Goal: Complete application form

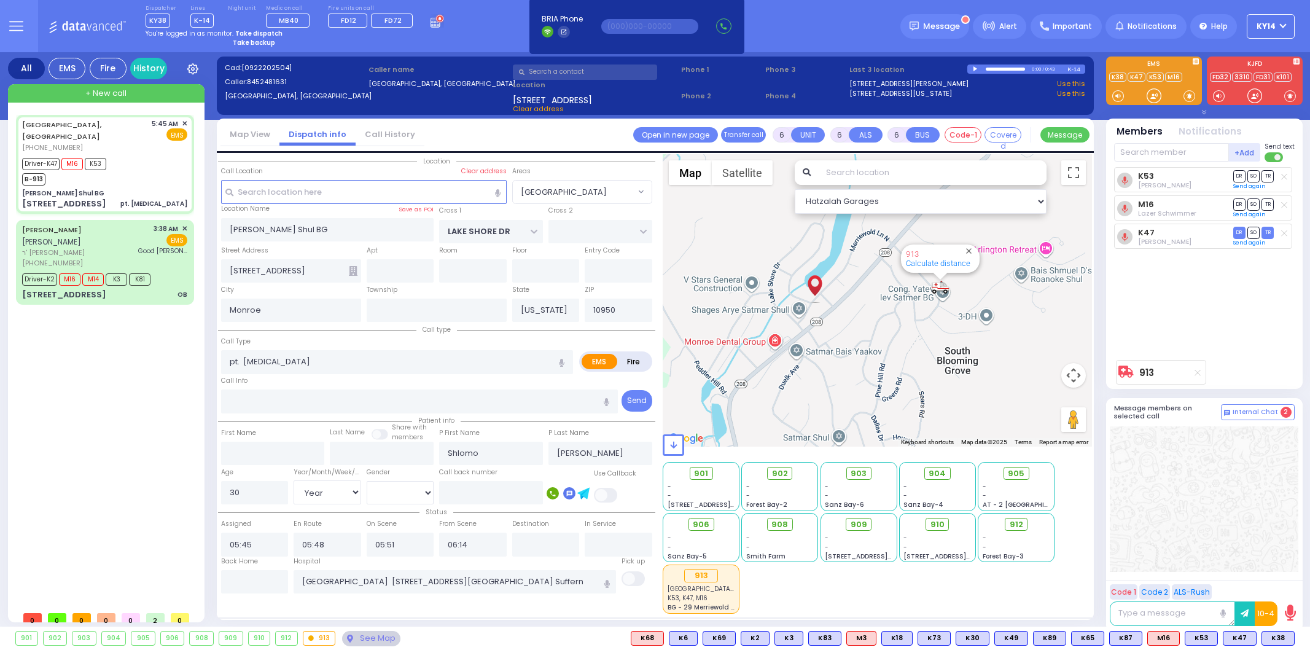
select select "[GEOGRAPHIC_DATA]"
select select "Year"
select select "[DEMOGRAPHIC_DATA]"
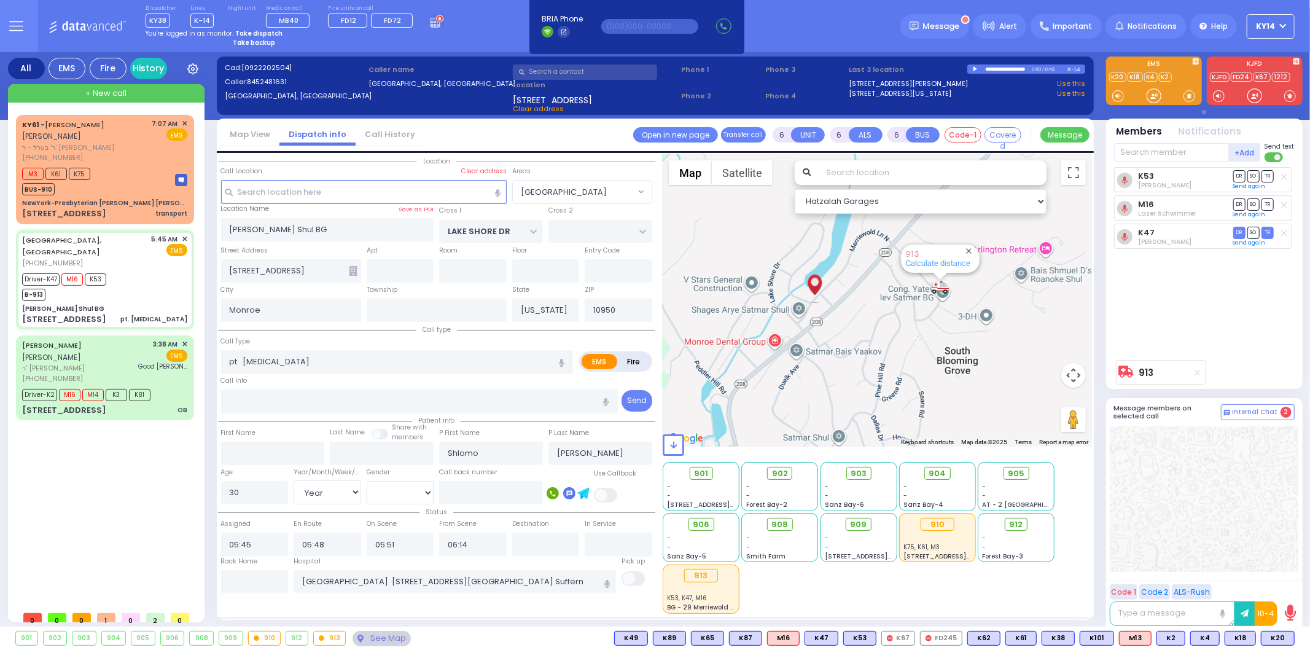
select select
radio input "true"
select select "Year"
select select "[DEMOGRAPHIC_DATA]"
select select "Hatzalah Garages"
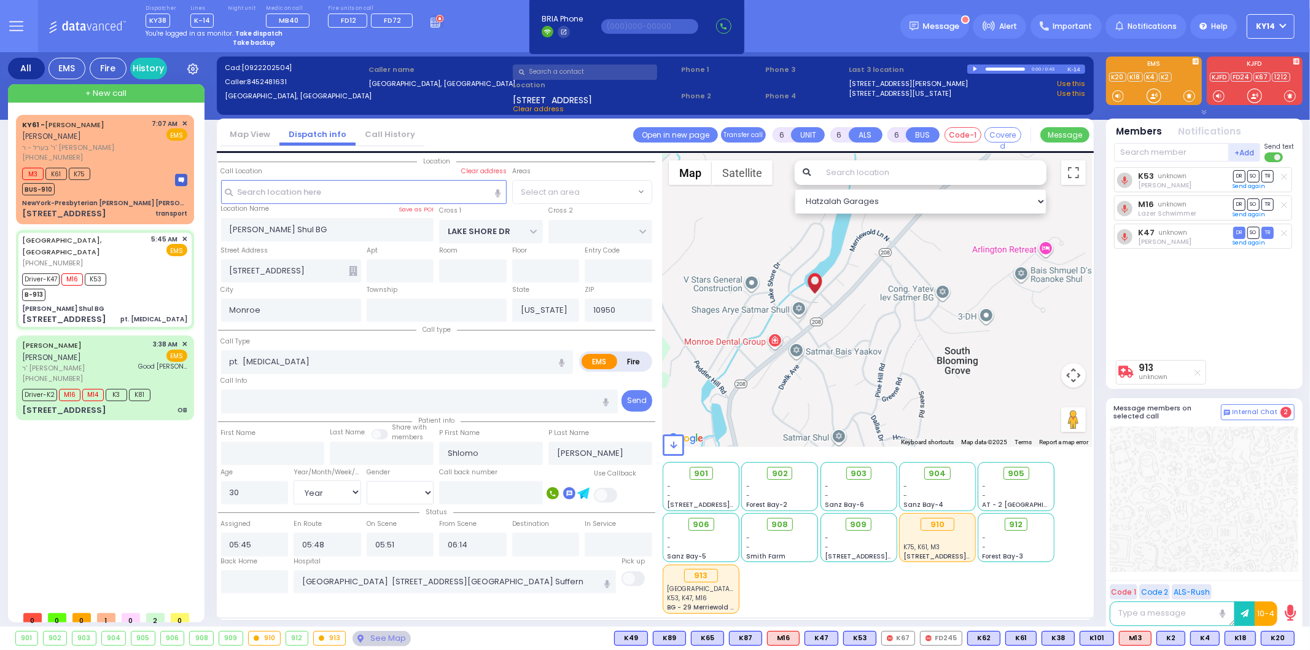
select select "[GEOGRAPHIC_DATA]"
select select
radio input "true"
select select "Year"
select select "[DEMOGRAPHIC_DATA]"
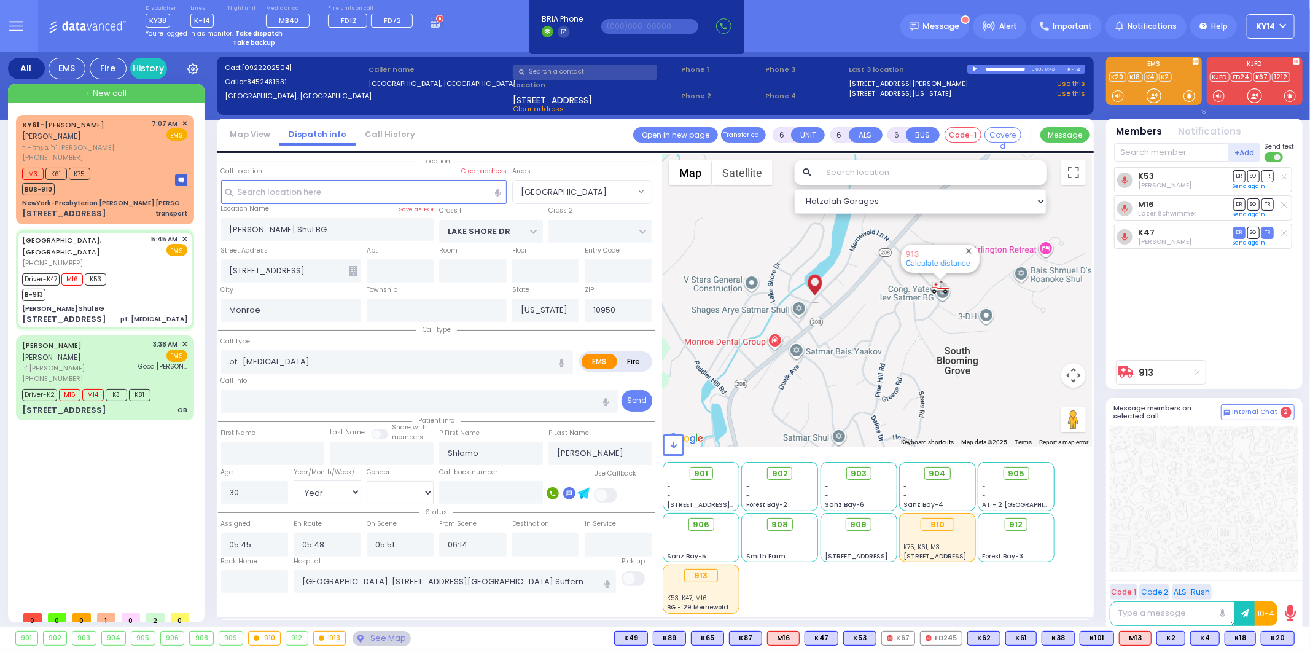
type input "06:58"
type input "07:15"
select select "Hatzalah Garages"
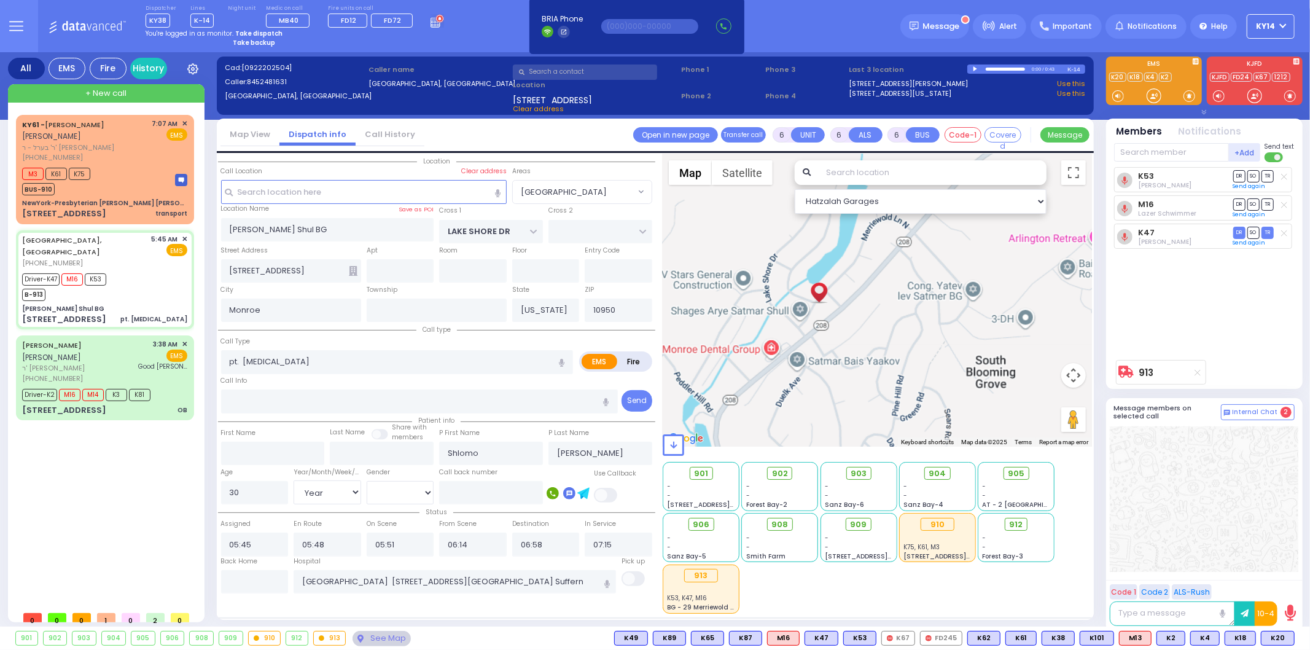
select select "[GEOGRAPHIC_DATA]"
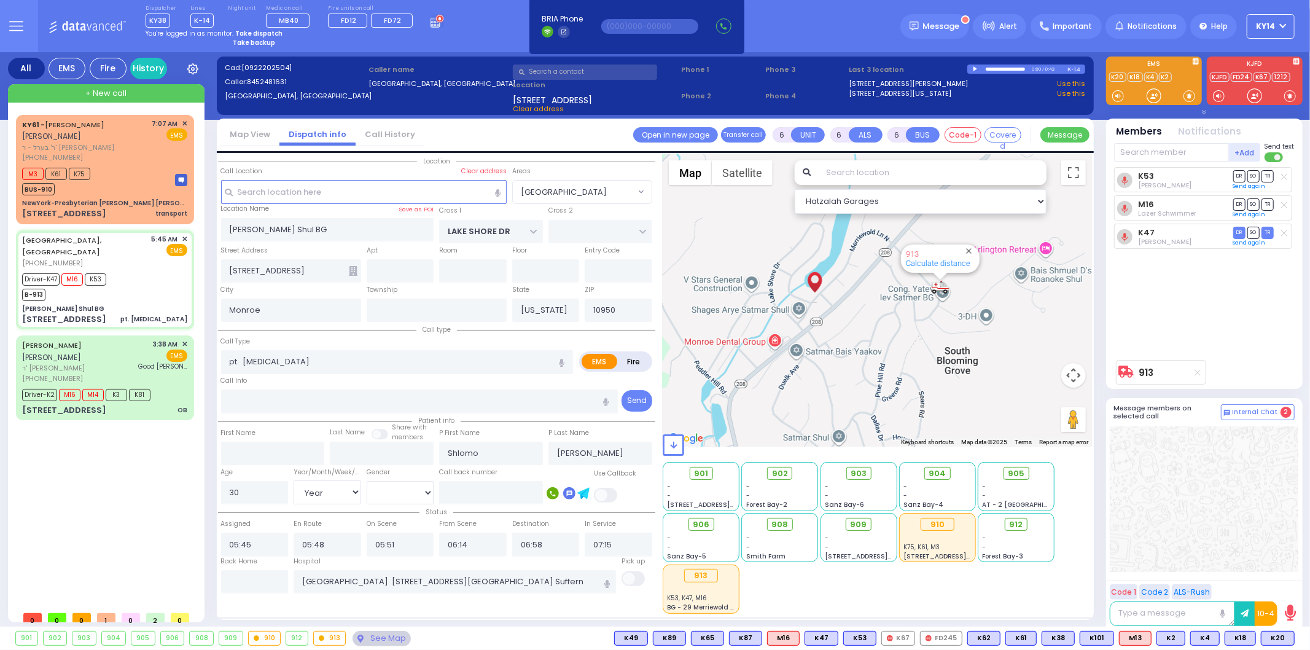
select select
radio input "true"
select select "Year"
select select "[DEMOGRAPHIC_DATA]"
select select "Hatzalah Garages"
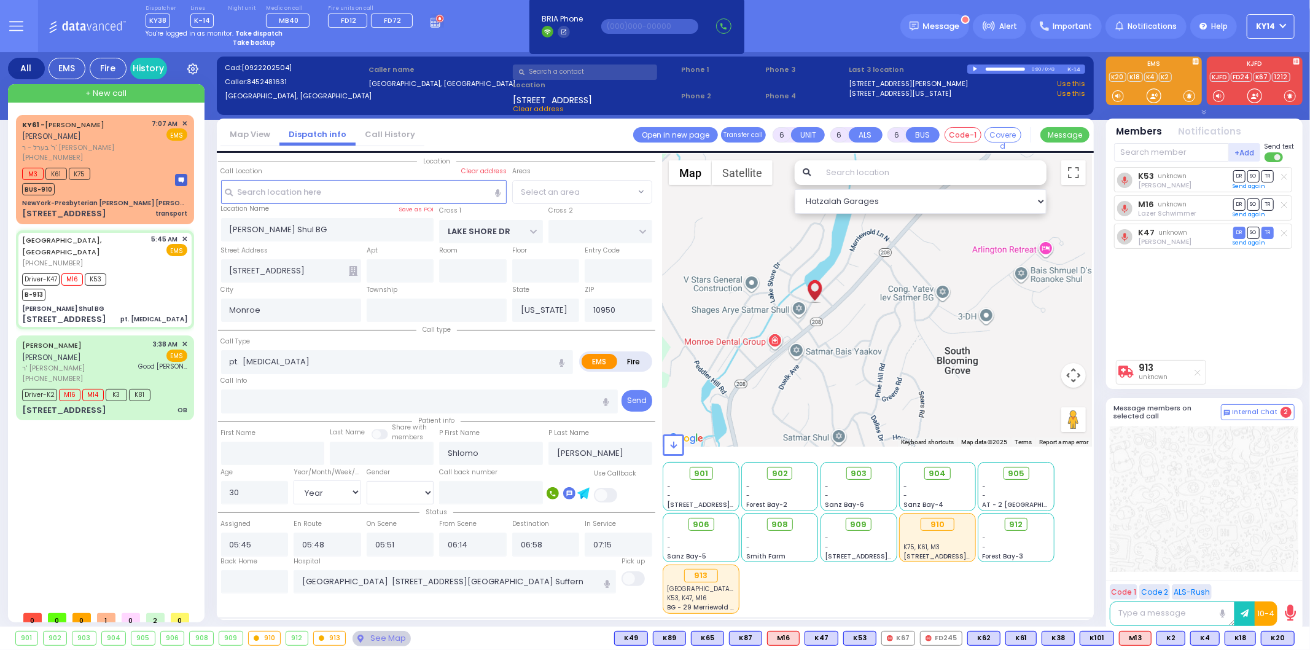
select select "[GEOGRAPHIC_DATA]"
select select
radio input "true"
select select "Year"
select select "[DEMOGRAPHIC_DATA]"
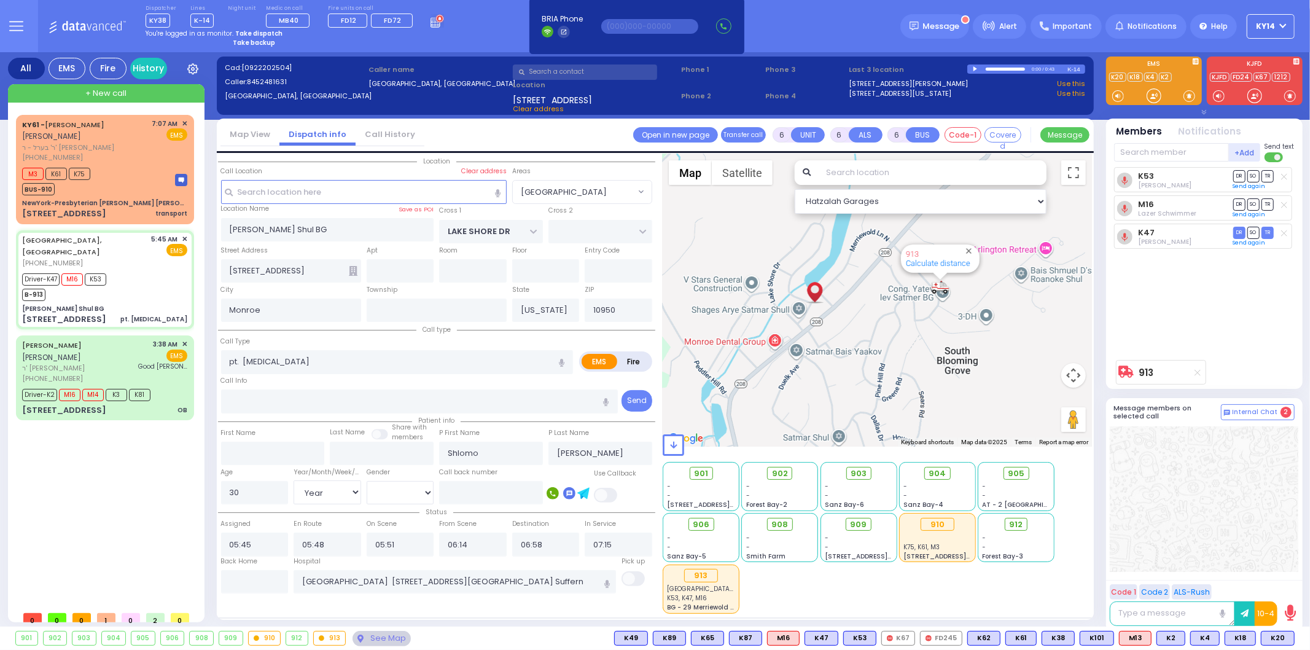
select select "Hatzalah Garages"
select select "[GEOGRAPHIC_DATA]"
select select
radio input "true"
select select "Year"
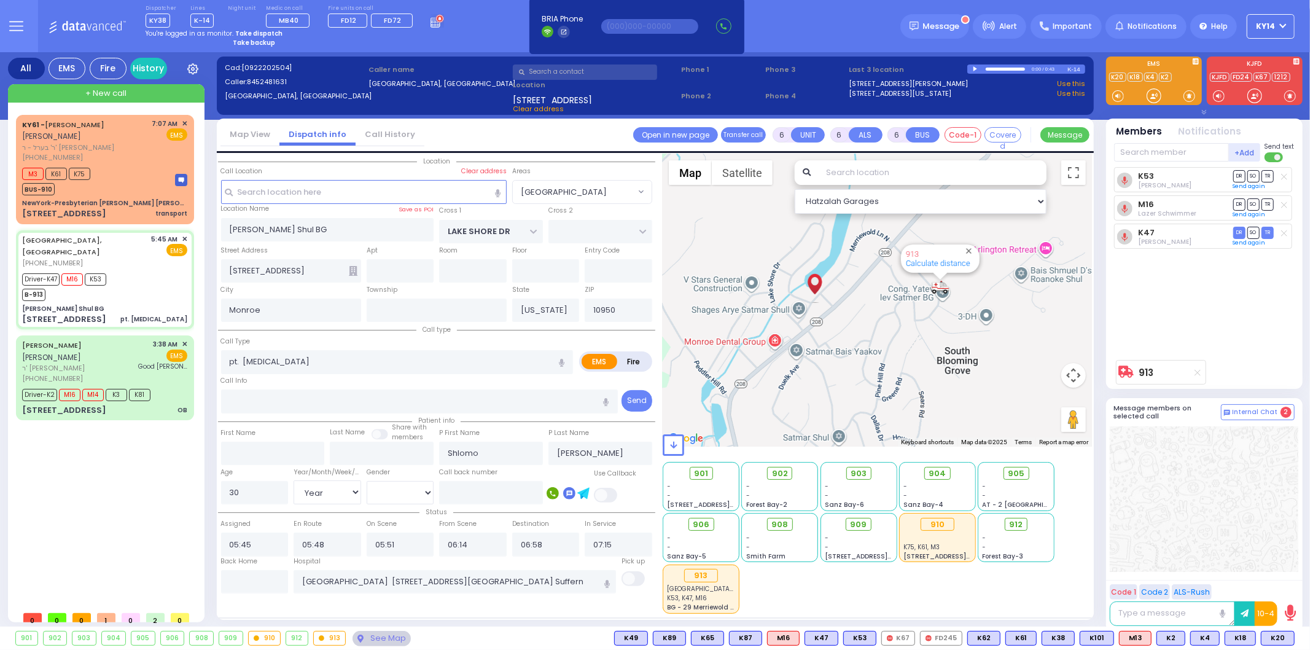
select select "[DEMOGRAPHIC_DATA]"
select select "Hatzalah Garages"
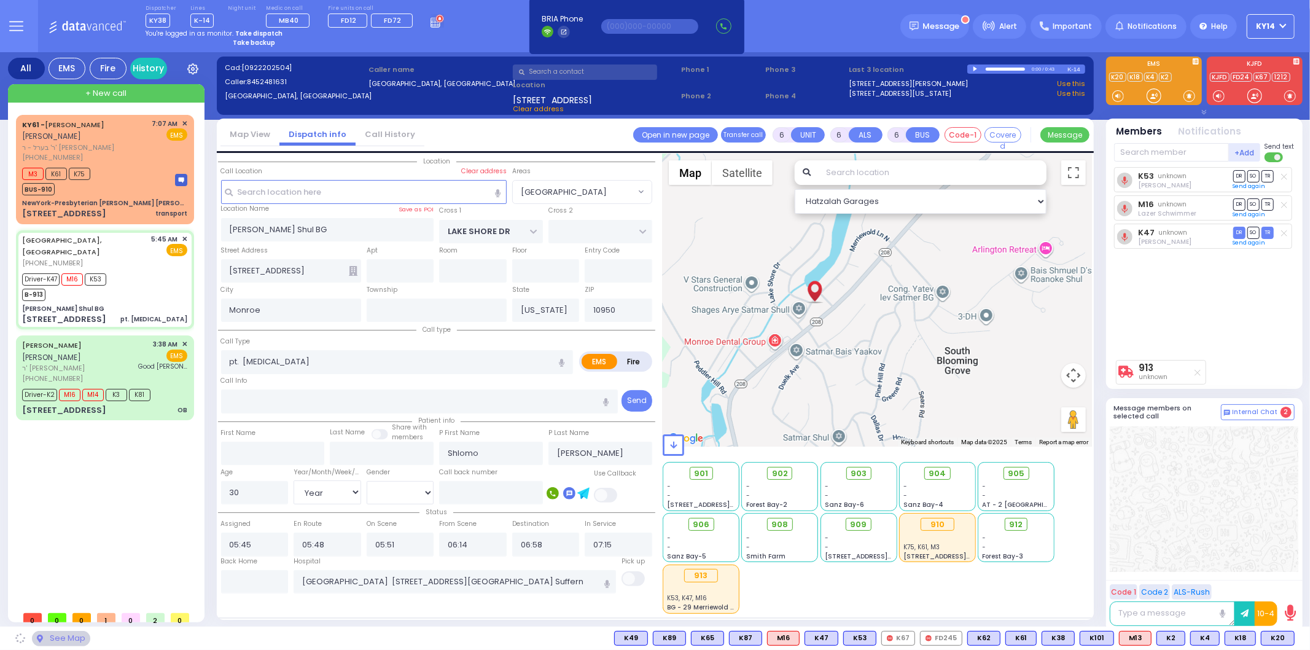
select select "[GEOGRAPHIC_DATA]"
select select
radio input "true"
select select "Year"
select select "[DEMOGRAPHIC_DATA]"
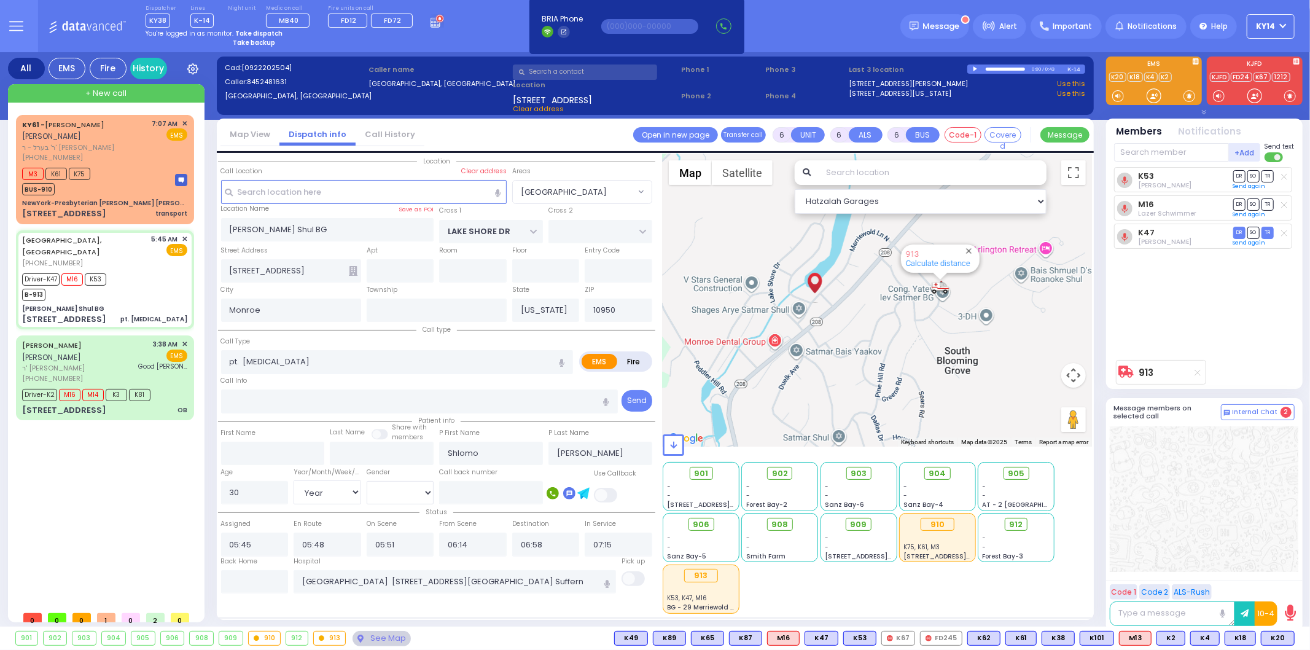
select select "Hatzalah Garages"
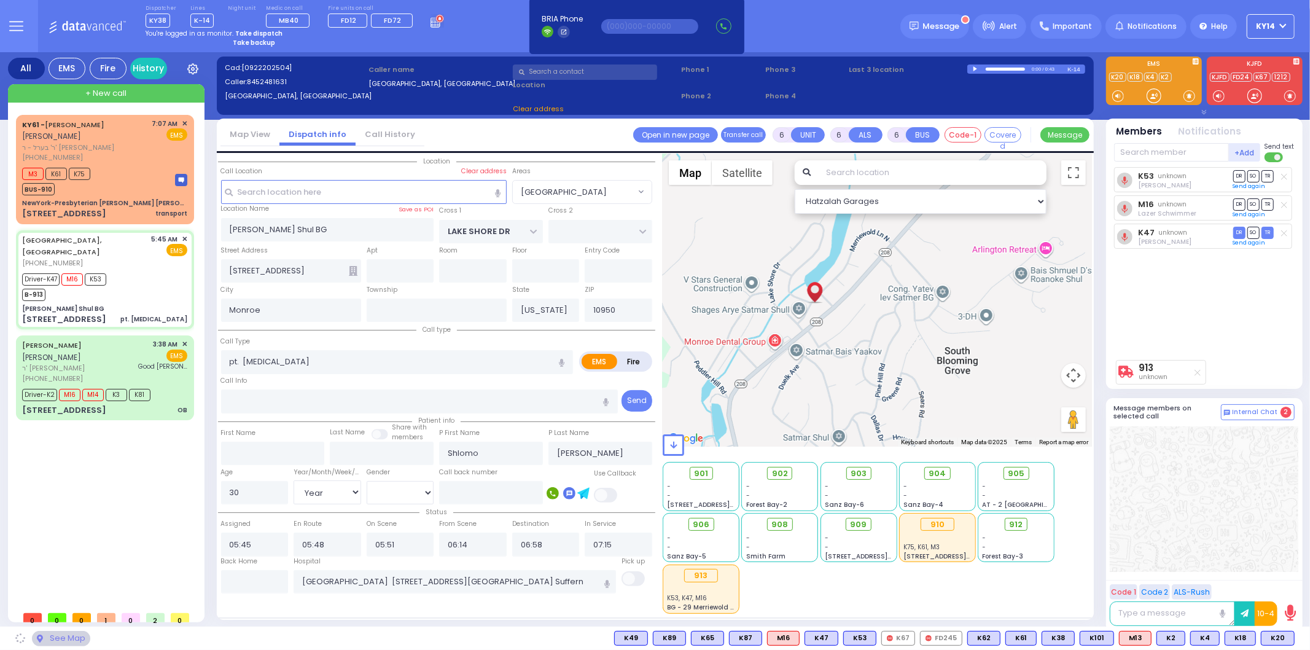
select select "[GEOGRAPHIC_DATA]"
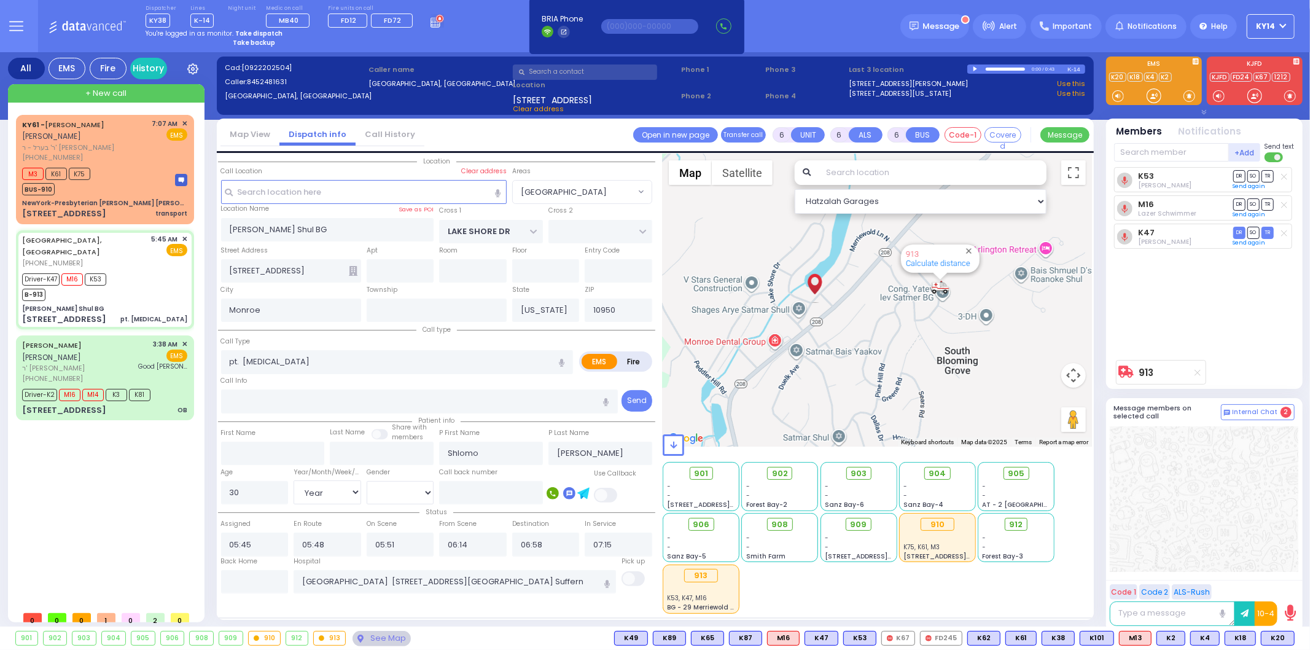
select select
radio input "true"
select select "Year"
select select "[DEMOGRAPHIC_DATA]"
select select "Hatzalah Garages"
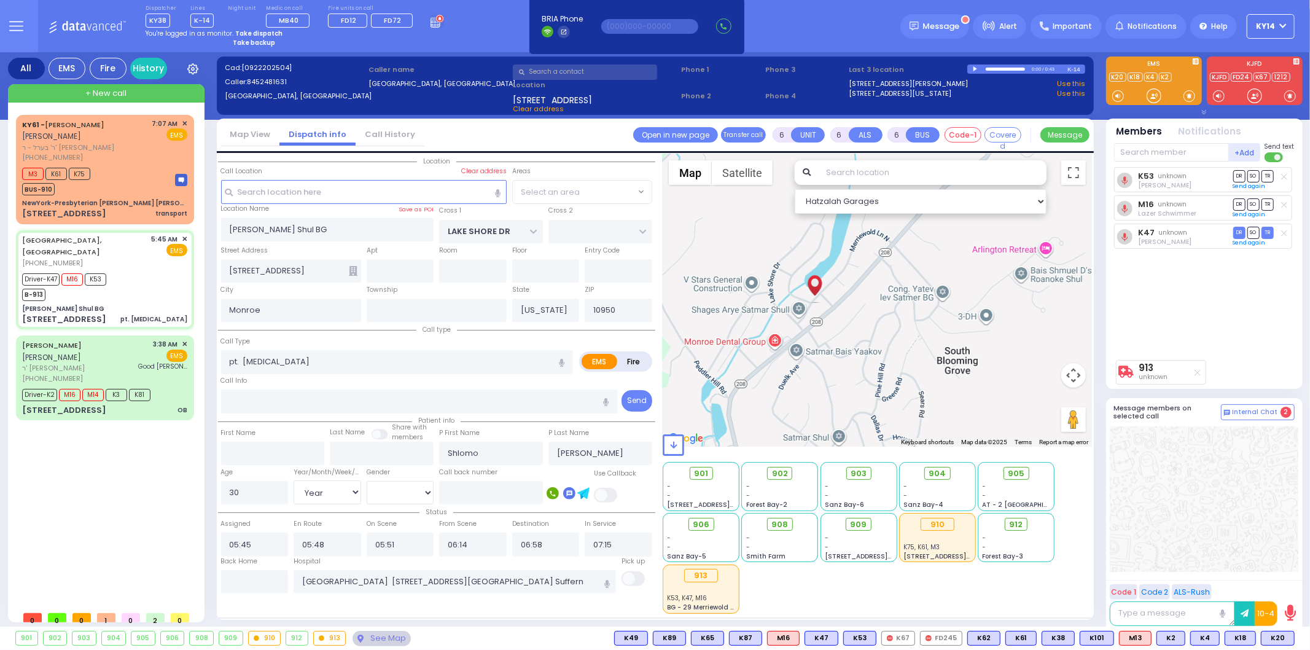
select select "[GEOGRAPHIC_DATA]"
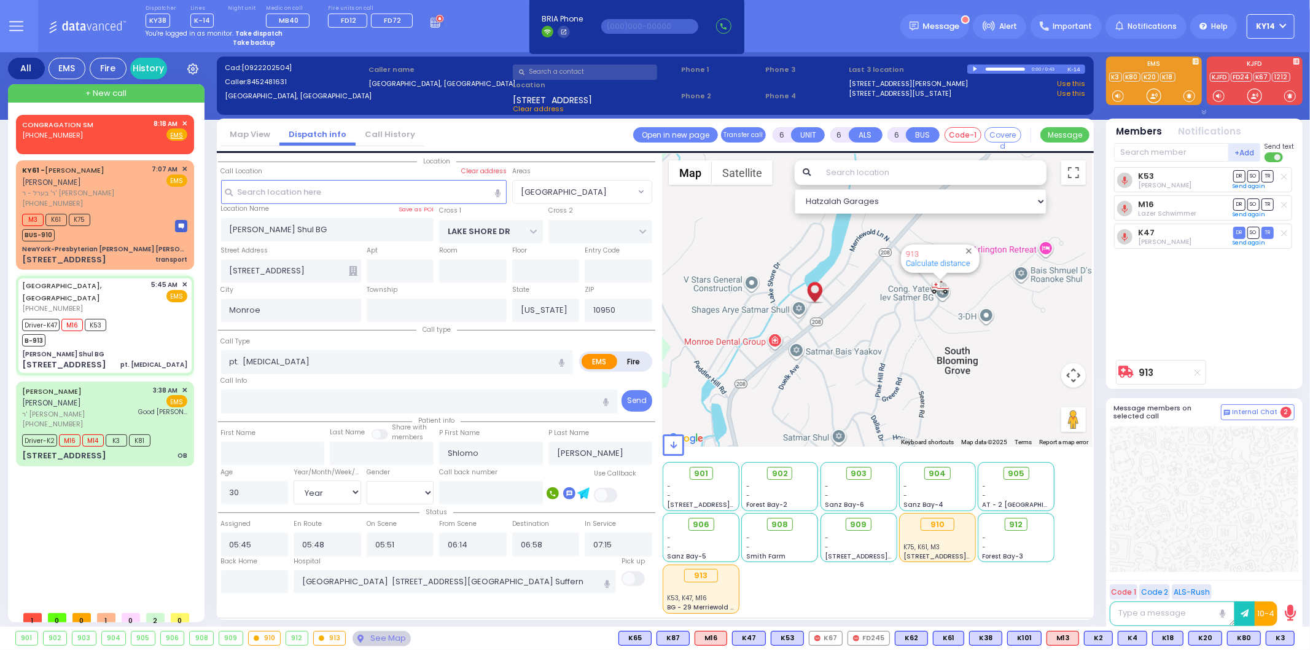
select select
radio input "true"
select select "Year"
select select "[DEMOGRAPHIC_DATA]"
select select "Hatzalah Garages"
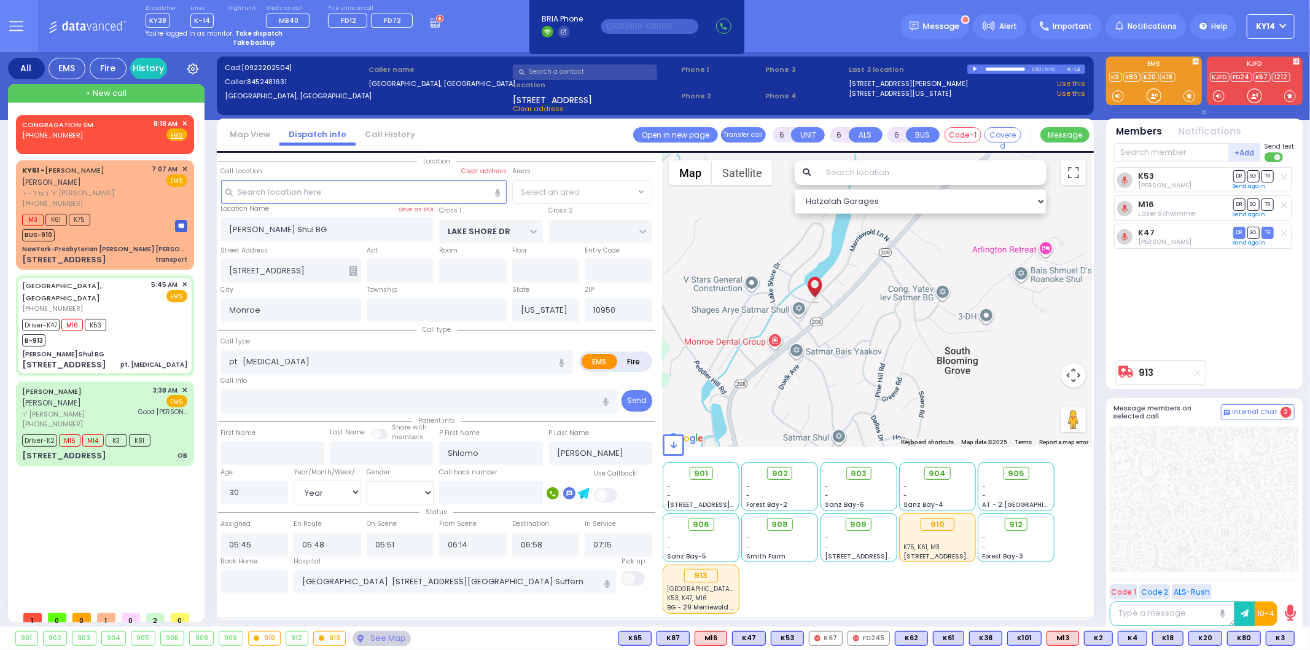
select select "[GEOGRAPHIC_DATA]"
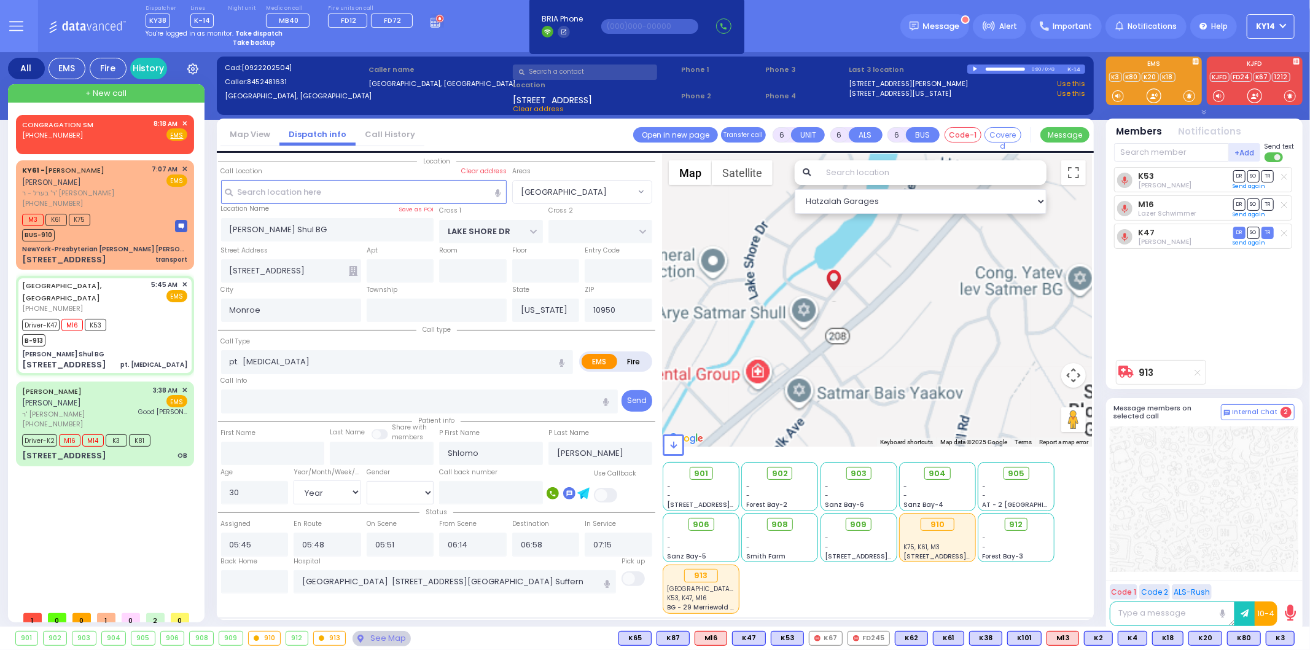
select select
radio input "true"
select select "Year"
select select "[DEMOGRAPHIC_DATA]"
select select "Hatzalah Garages"
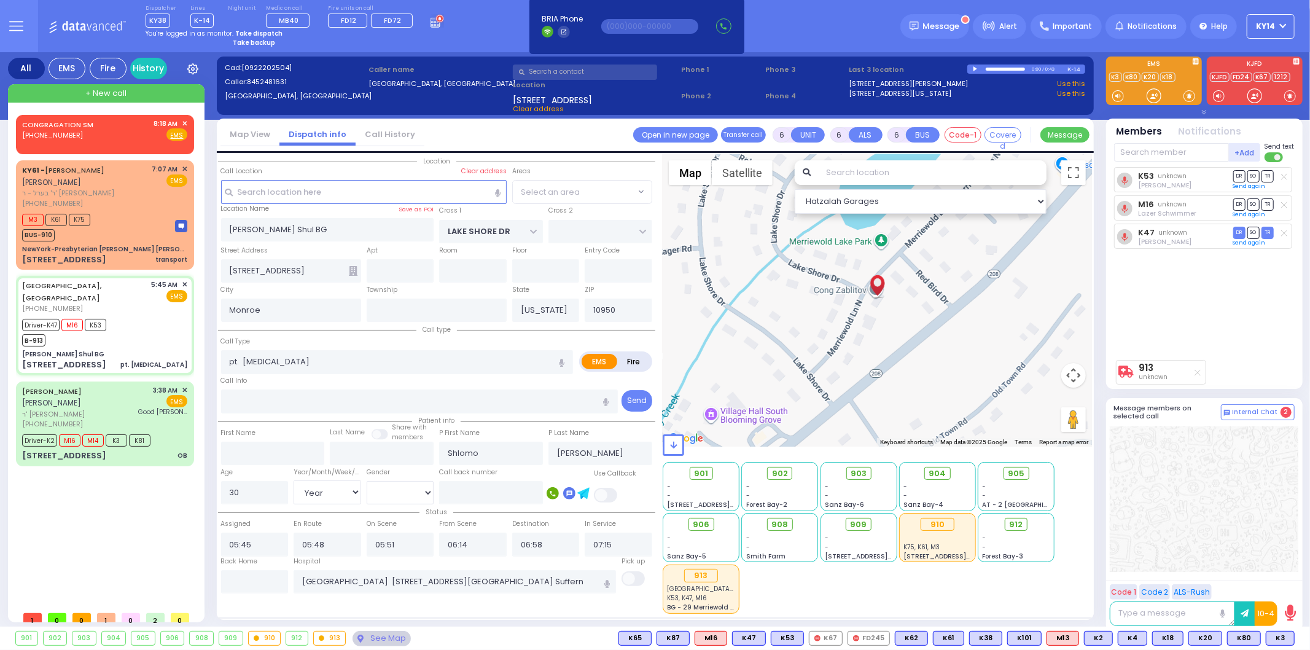
select select "[GEOGRAPHIC_DATA]"
select select
radio input "true"
select select "Year"
select select "[DEMOGRAPHIC_DATA]"
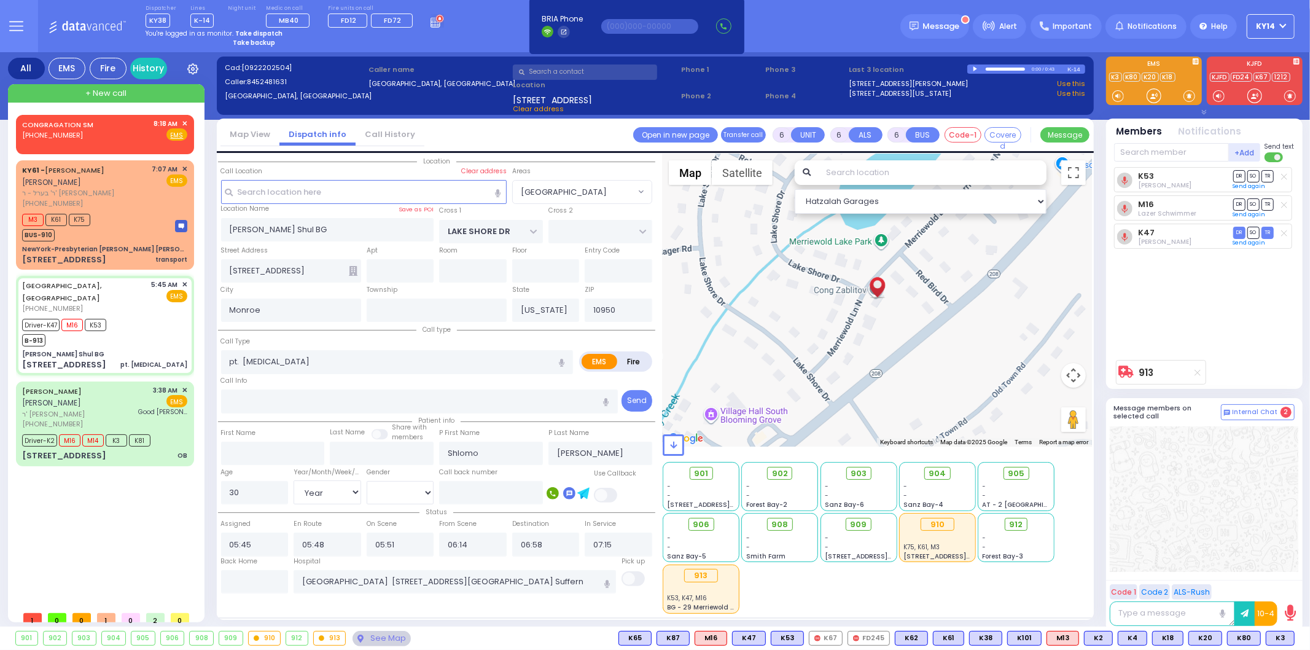
select select "Hatzalah Garages"
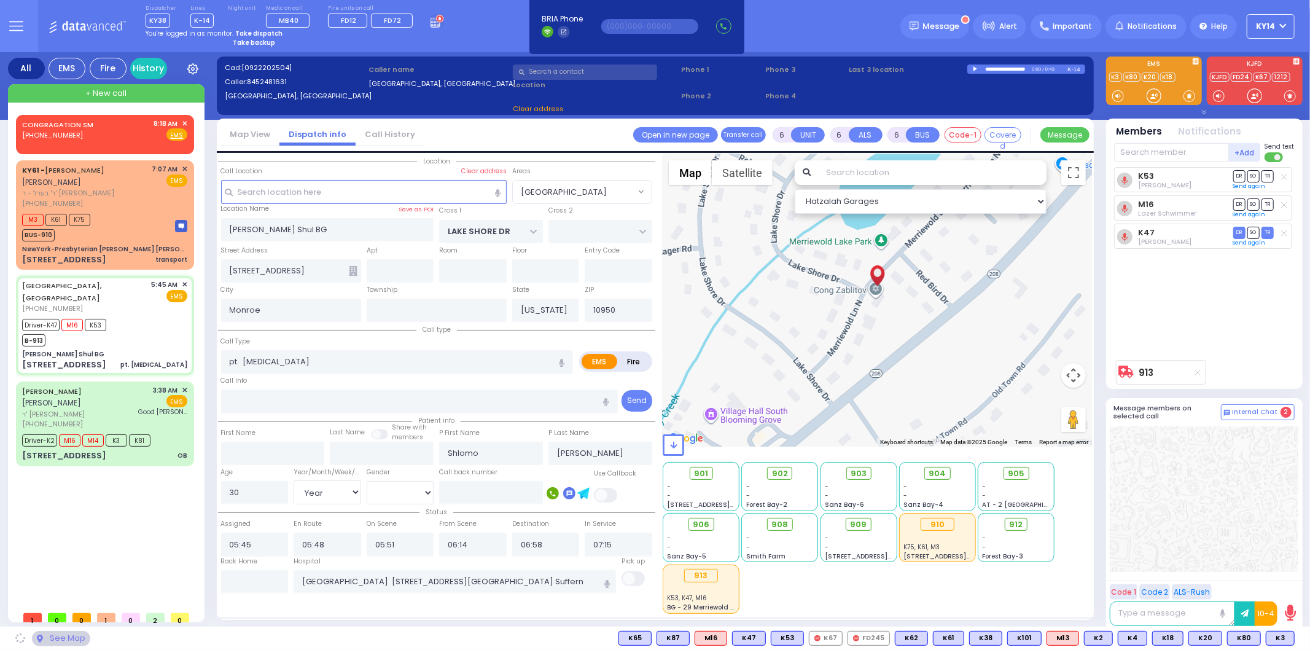
select select
radio input "true"
select select "Year"
select select "[DEMOGRAPHIC_DATA]"
select select "Hatzalah Garages"
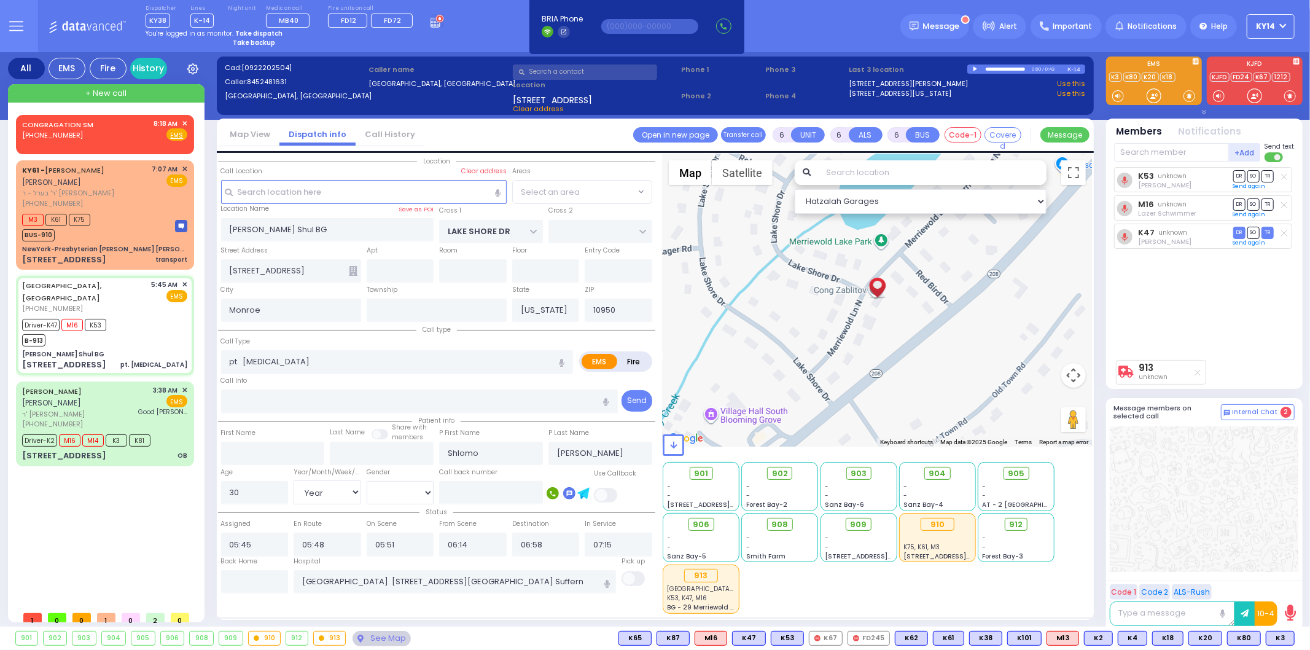
select select "[GEOGRAPHIC_DATA]"
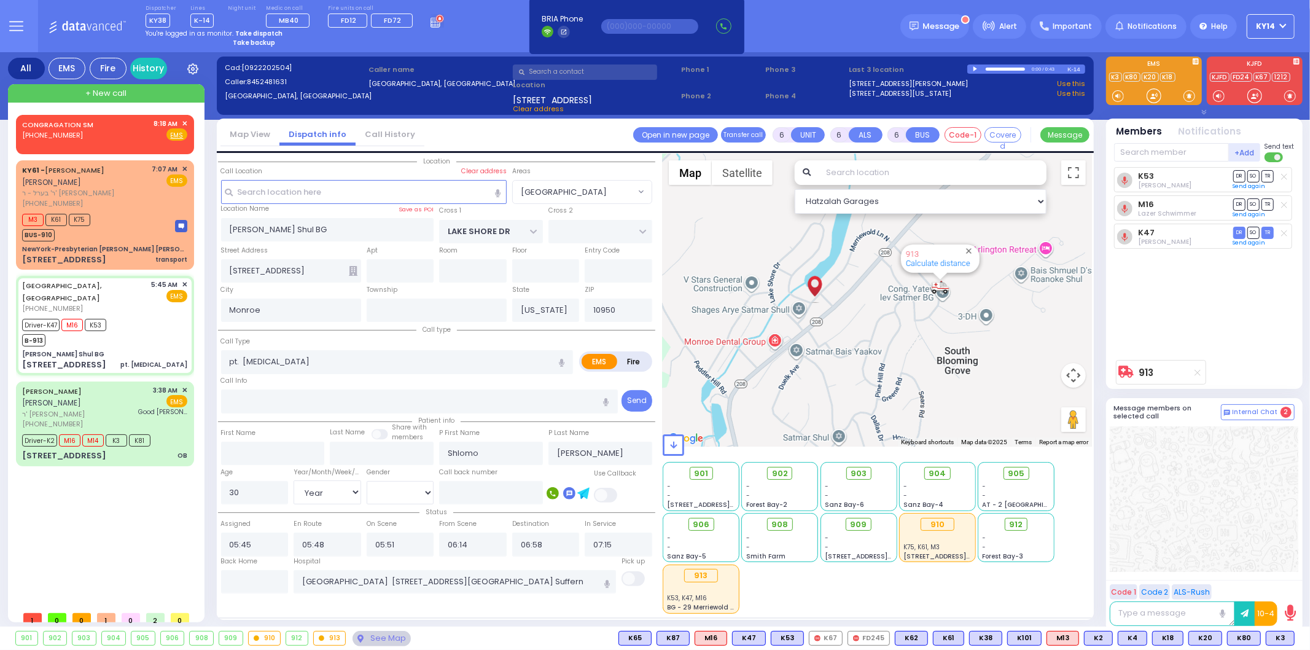
select select
radio input "true"
select select "Year"
select select "[DEMOGRAPHIC_DATA]"
select select "Hatzalah Garages"
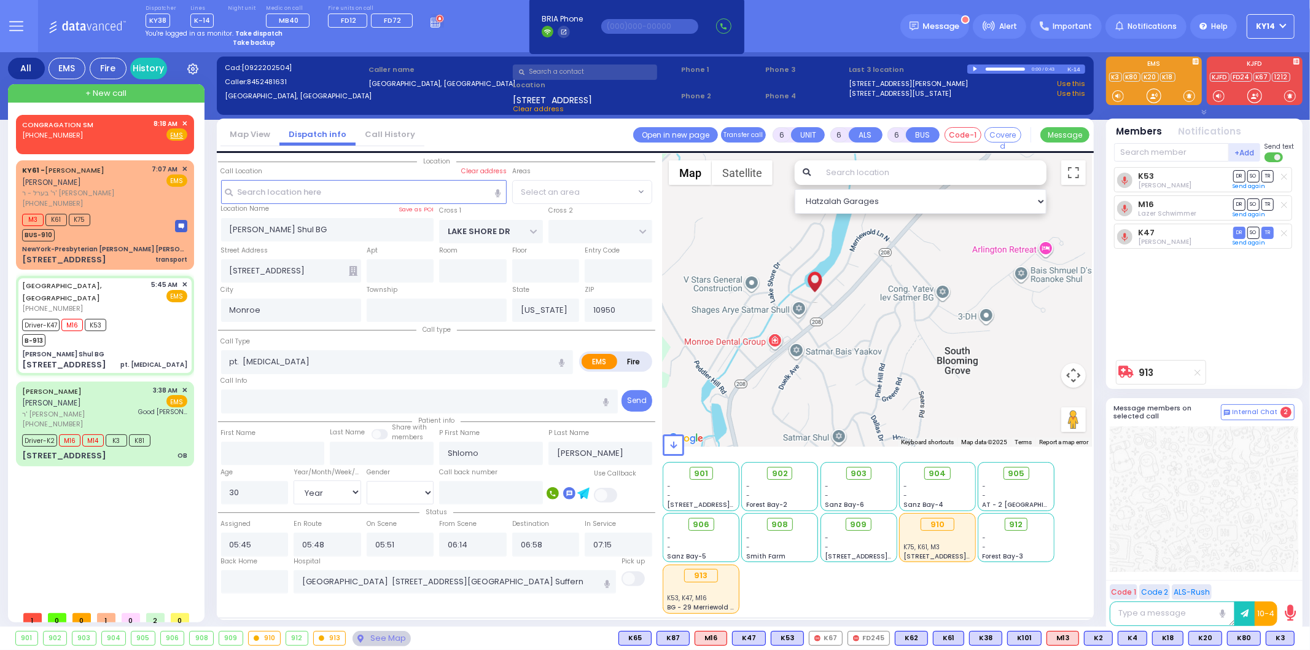
select select "[GEOGRAPHIC_DATA]"
select select
radio input "true"
select select "Year"
select select "[DEMOGRAPHIC_DATA]"
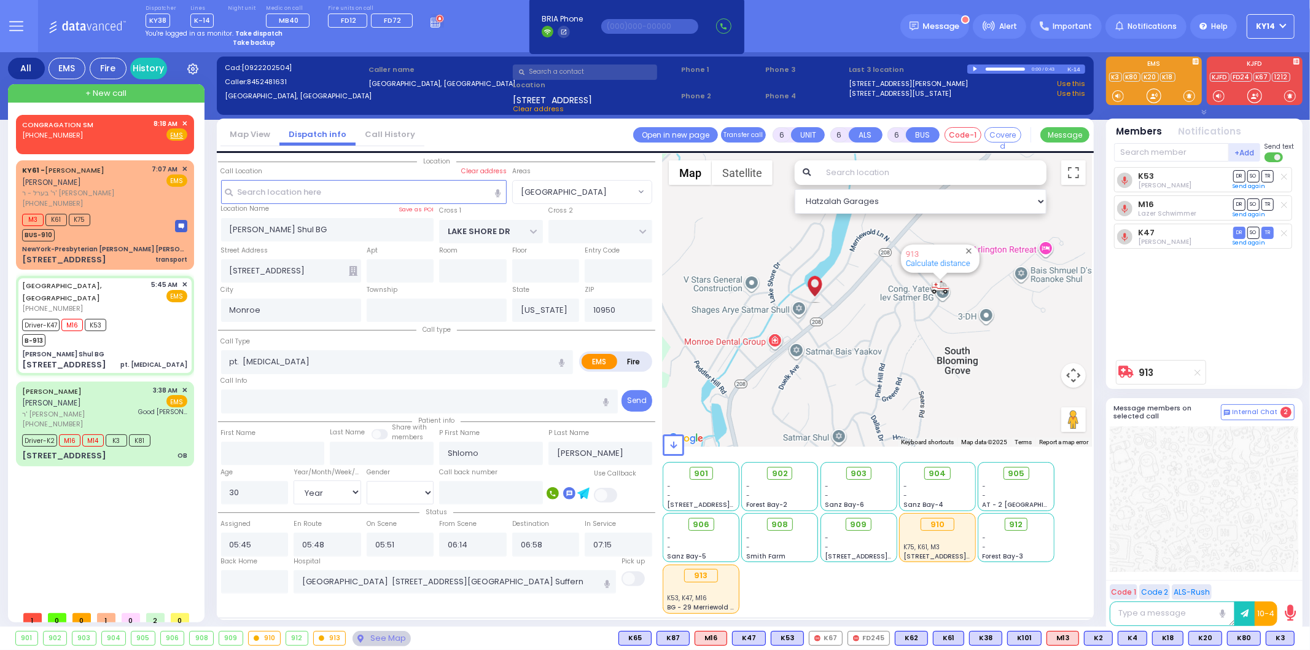
select select "Hatzalah Garages"
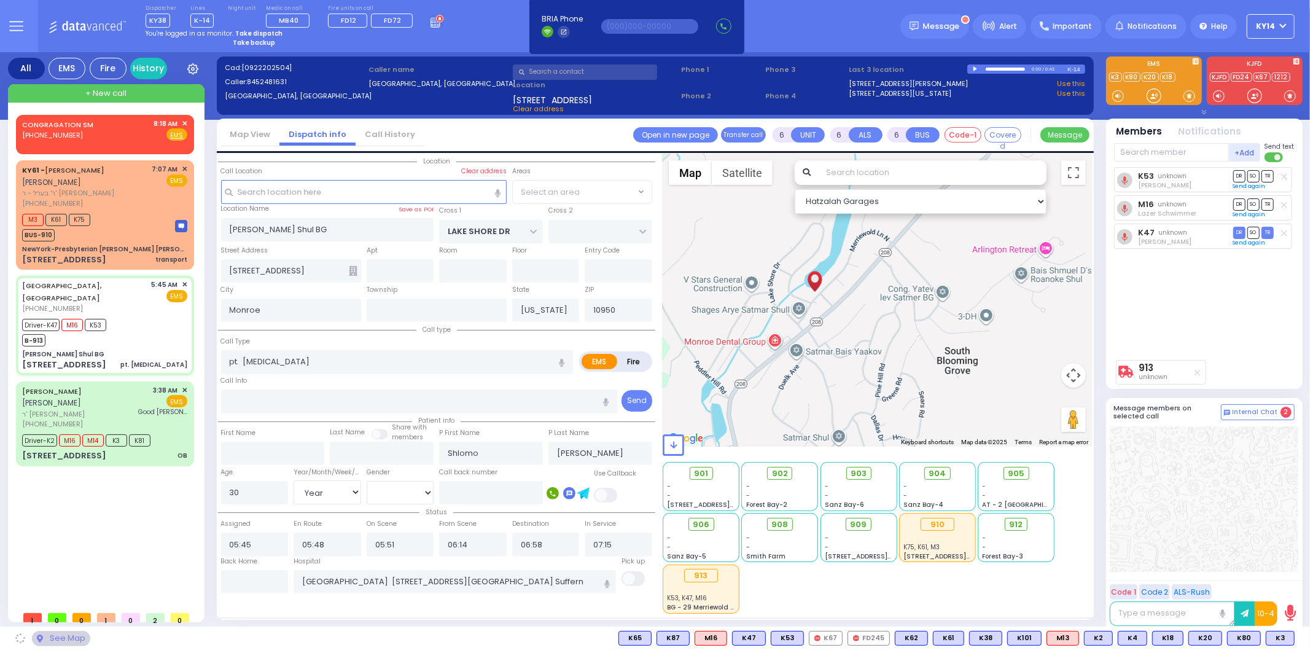
select select "[GEOGRAPHIC_DATA]"
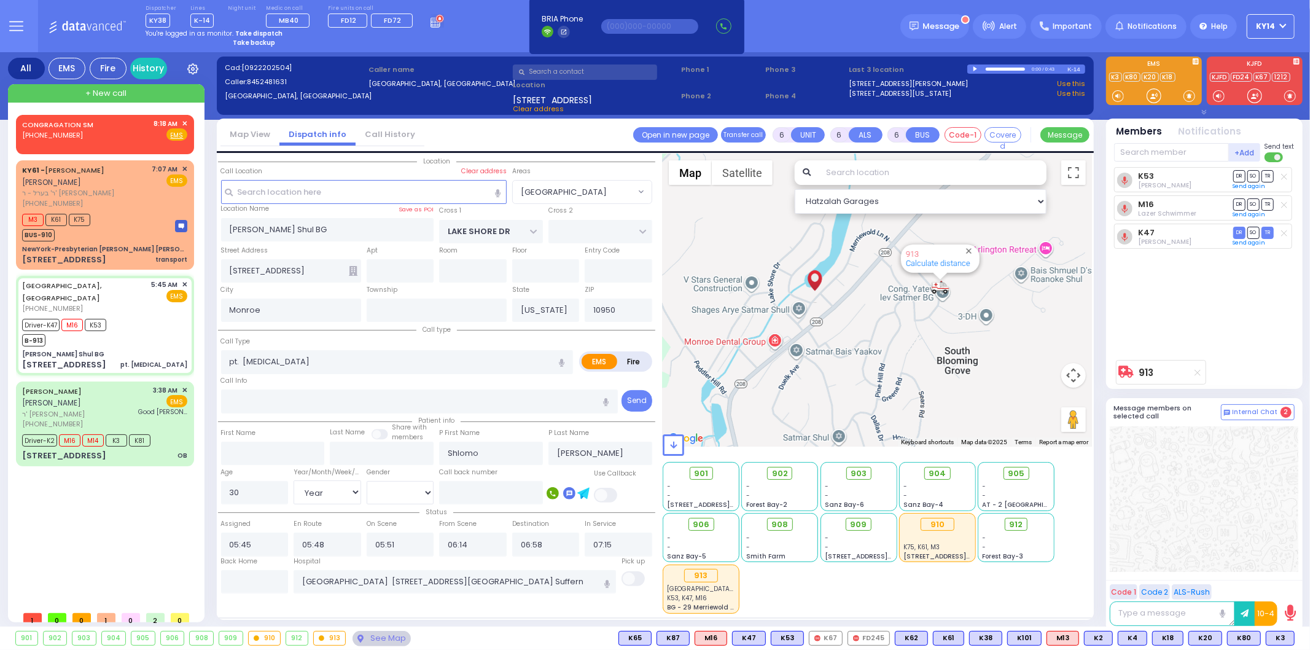
select select
radio input "true"
select select "Year"
select select "[DEMOGRAPHIC_DATA]"
select select "Hatzalah Garages"
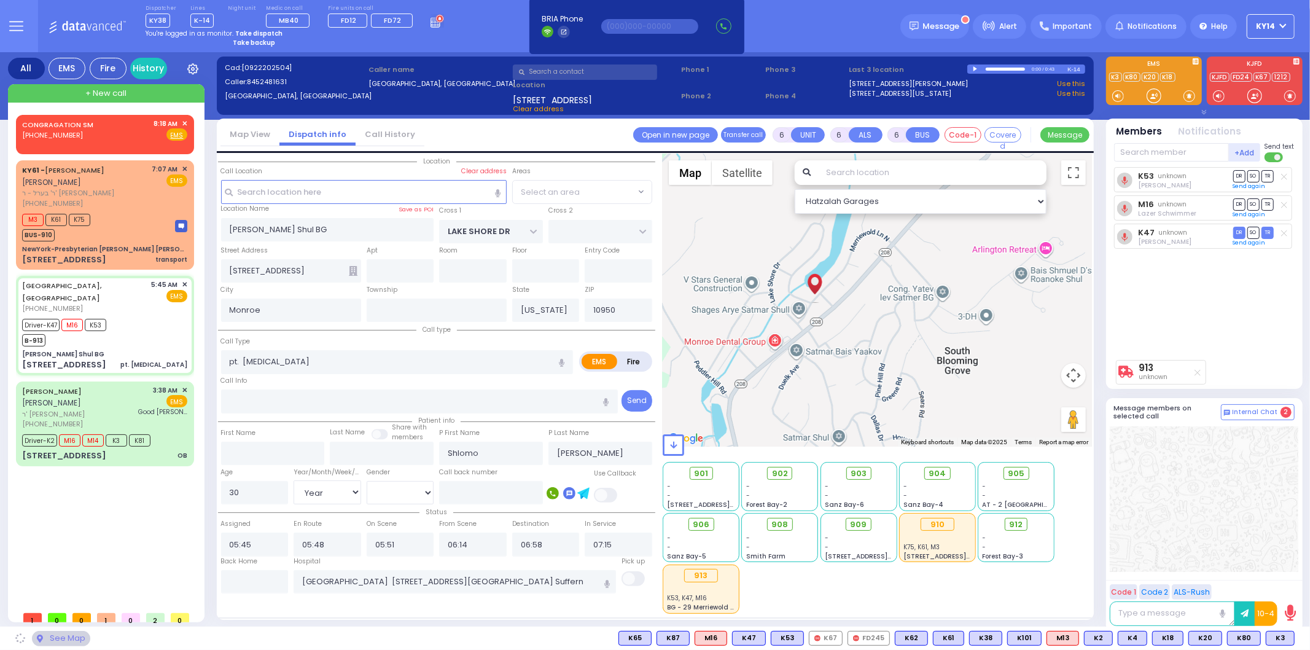
select select "[GEOGRAPHIC_DATA]"
select select
radio input "true"
select select "Year"
select select "[DEMOGRAPHIC_DATA]"
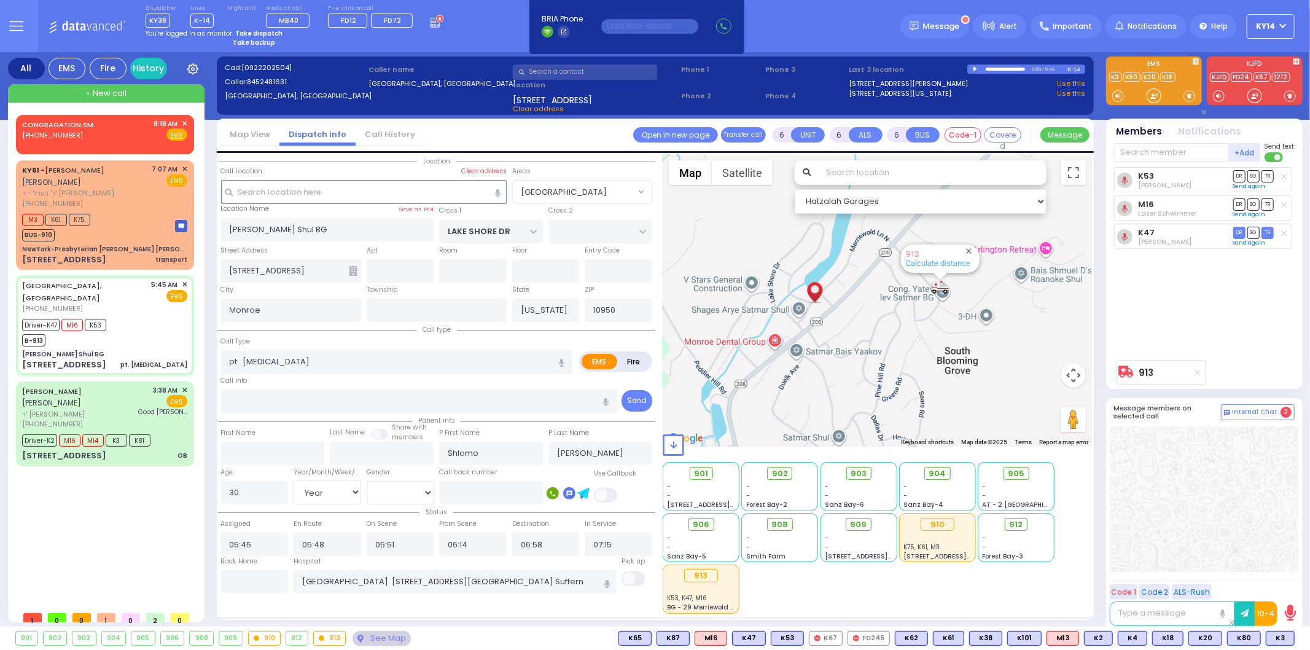
select select "Hatzalah Garages"
select select "[GEOGRAPHIC_DATA]"
select select "Year"
select select "[DEMOGRAPHIC_DATA]"
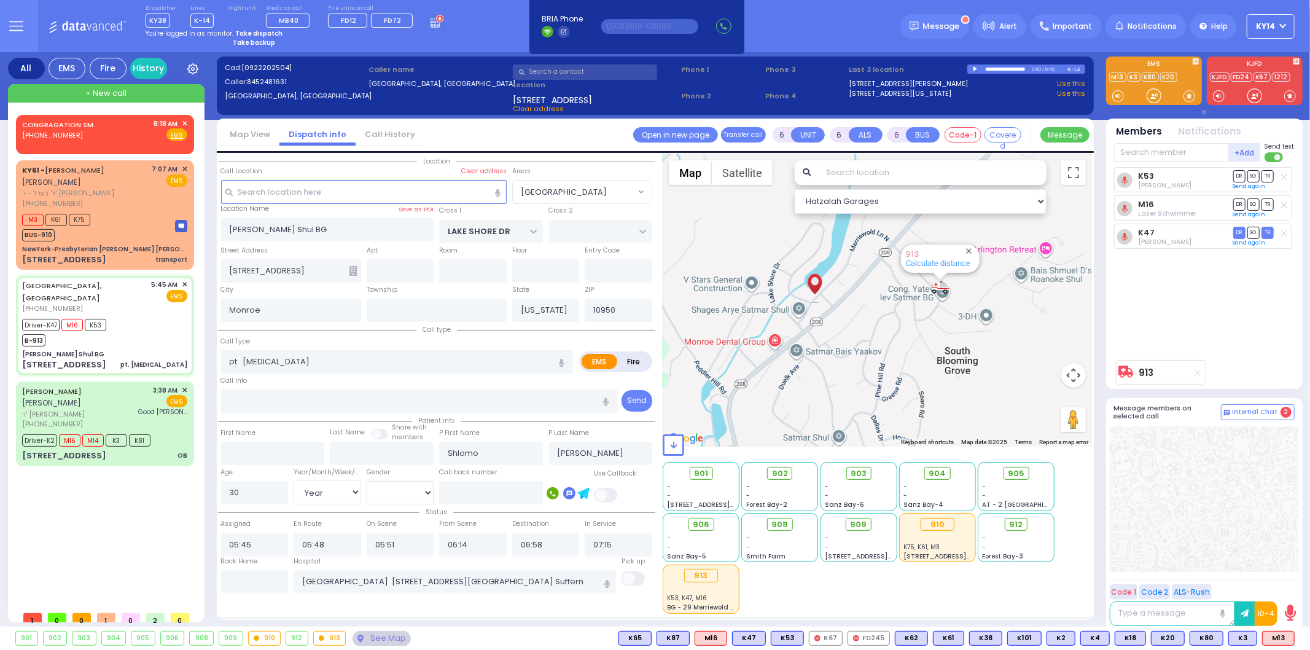
drag, startPoint x: 1299, startPoint y: 601, endPoint x: 918, endPoint y: 677, distance: 389.1
